Goal: Information Seeking & Learning: Learn about a topic

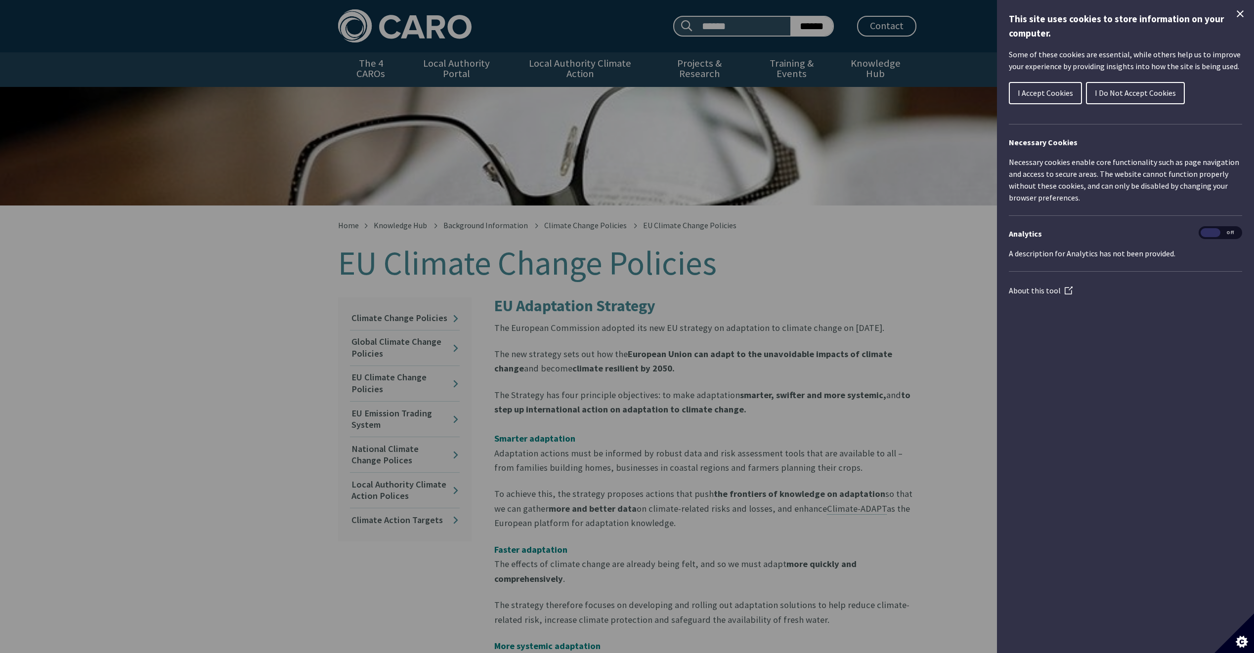
click at [799, 300] on div "Cookie preferences" at bounding box center [627, 326] width 1254 height 653
click at [1054, 97] on span "I Accept Cookies" at bounding box center [1045, 93] width 55 height 10
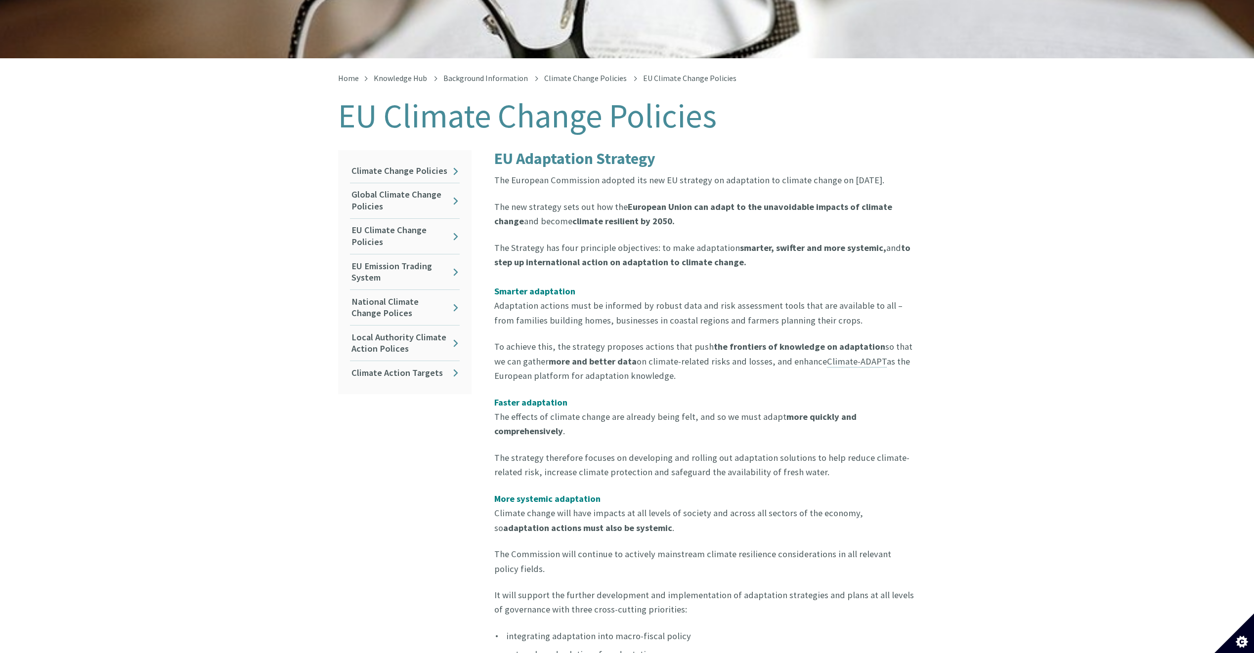
scroll to position [91, 0]
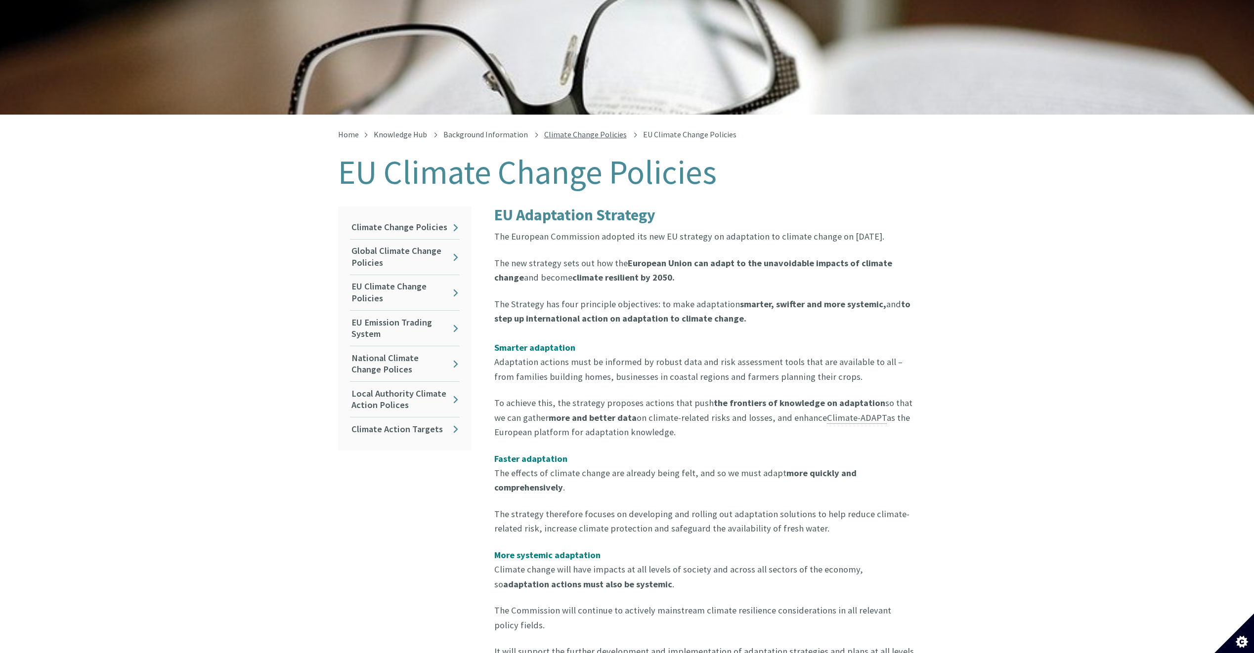
click at [611, 130] on link "Climate Change Policies" at bounding box center [585, 135] width 83 height 10
